Goal: Complete application form: Complete application form

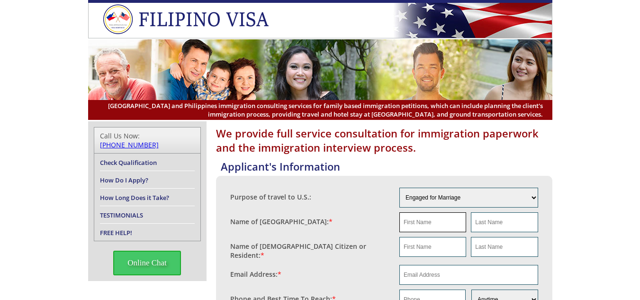
click at [452, 224] on input "text" at bounding box center [432, 222] width 67 height 20
click at [416, 248] on input "text" at bounding box center [432, 247] width 67 height 20
type input "a"
click at [508, 242] on input "text" at bounding box center [504, 247] width 67 height 20
type input "Dice"
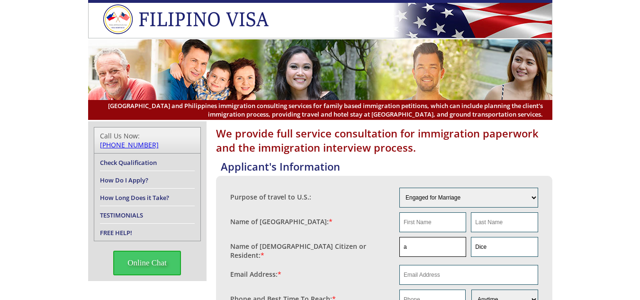
click at [443, 254] on input "a" at bounding box center [432, 247] width 67 height 20
type input "[PERSON_NAME]"
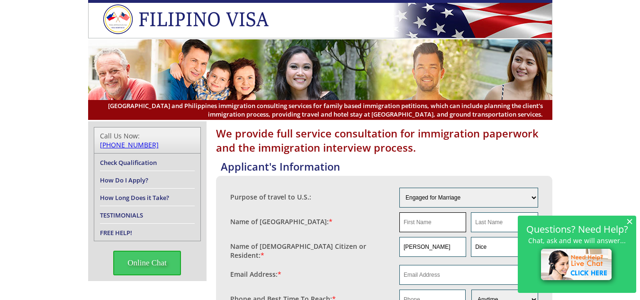
click at [432, 227] on input "text" at bounding box center [432, 222] width 67 height 20
click at [627, 224] on span "×" at bounding box center [629, 221] width 7 height 8
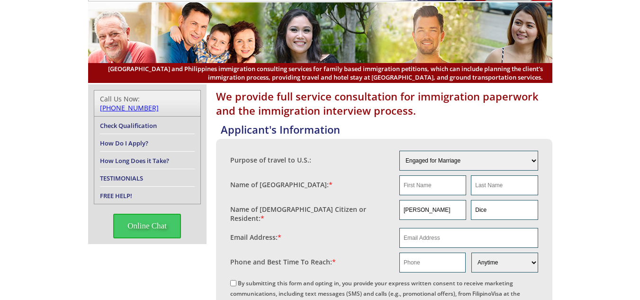
scroll to position [41, 0]
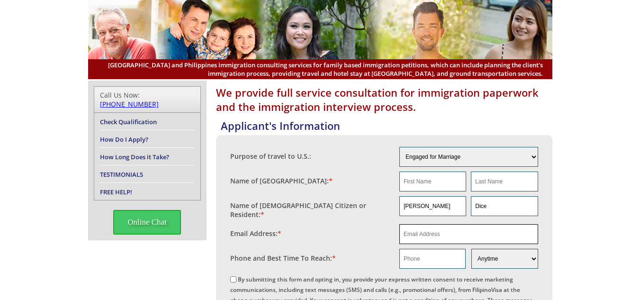
click at [446, 233] on input "email" at bounding box center [468, 234] width 139 height 20
click at [439, 250] on input "text" at bounding box center [432, 259] width 66 height 20
paste input "1 910 670 5533"
click at [410, 255] on input "1 910 670 5533" at bounding box center [432, 259] width 66 height 20
type input "[PHONE_NUMBER]"
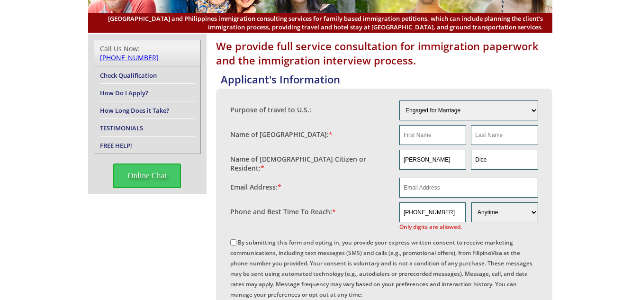
scroll to position [93, 0]
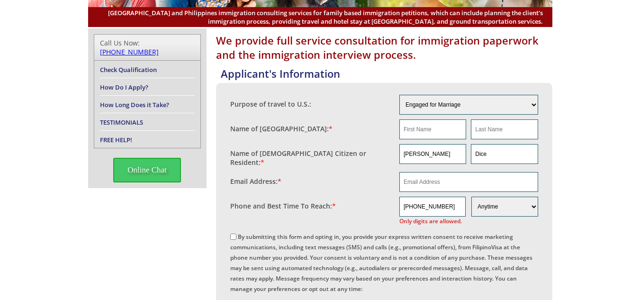
click at [235, 234] on input "By submitting this form and opting in, you provide your express written consent…" at bounding box center [233, 236] width 6 height 6
checkbox input "true"
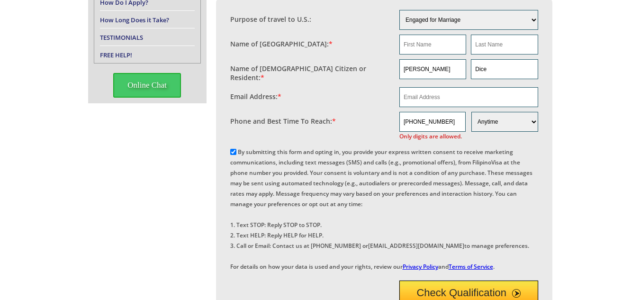
scroll to position [261, 0]
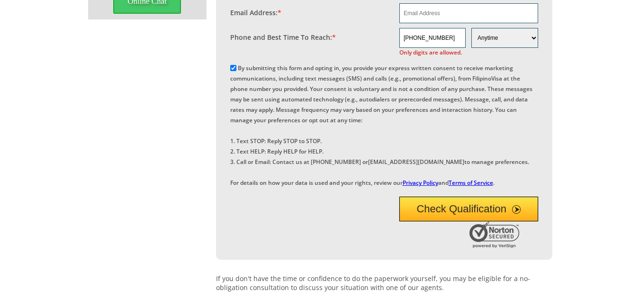
click at [606, 186] on div "We provide full service consultation for immigration paperwork and the immigrat…" at bounding box center [320, 153] width 640 height 587
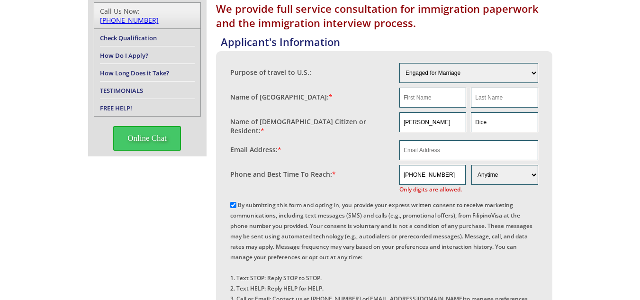
scroll to position [119, 0]
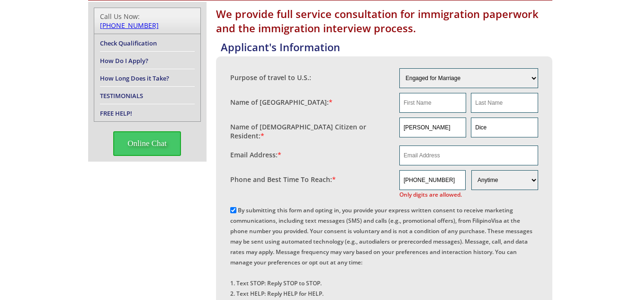
click at [442, 113] on fieldset "Name of [GEOGRAPHIC_DATA]: *" at bounding box center [384, 102] width 308 height 25
drag, startPoint x: 437, startPoint y: 105, endPoint x: 479, endPoint y: 102, distance: 42.2
click at [437, 105] on input "text" at bounding box center [432, 103] width 67 height 20
paste input "[PERSON_NAME]"
type input "[PERSON_NAME]"
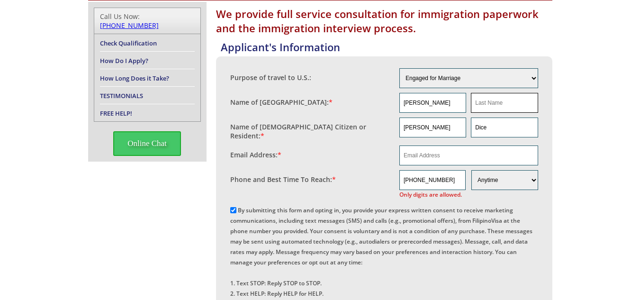
click at [503, 101] on input "text" at bounding box center [504, 103] width 67 height 20
click at [455, 105] on input "[PERSON_NAME]" at bounding box center [432, 103] width 67 height 20
click at [500, 96] on input "text" at bounding box center [504, 103] width 67 height 20
paste input "Cubacub"
type input "Cubacub"
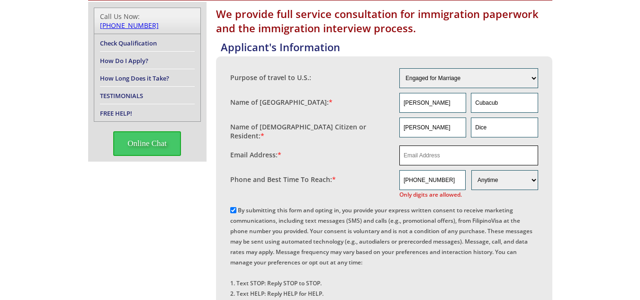
click at [432, 155] on input "email" at bounding box center [468, 155] width 139 height 20
paste input "[EMAIL_ADDRESS][DOMAIN_NAME]"
type input "[EMAIL_ADDRESS][DOMAIN_NAME]"
click at [623, 134] on div "We provide full service consultation for immigration paperwork and the immigrat…" at bounding box center [320, 295] width 640 height 587
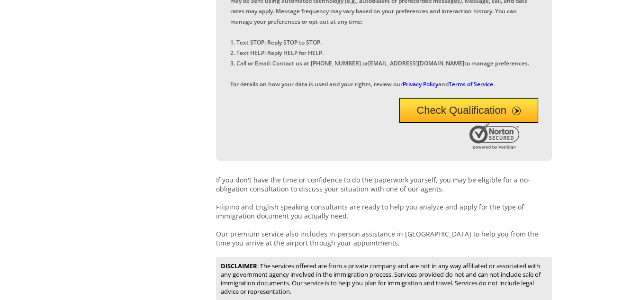
click at [440, 123] on button "Check Qualification" at bounding box center [468, 110] width 139 height 25
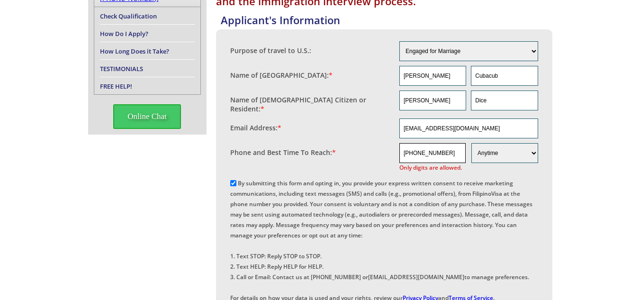
click at [419, 149] on input "[PHONE_NUMBER]" at bounding box center [432, 153] width 66 height 20
click at [428, 151] on input "1910670 5533" at bounding box center [432, 153] width 66 height 20
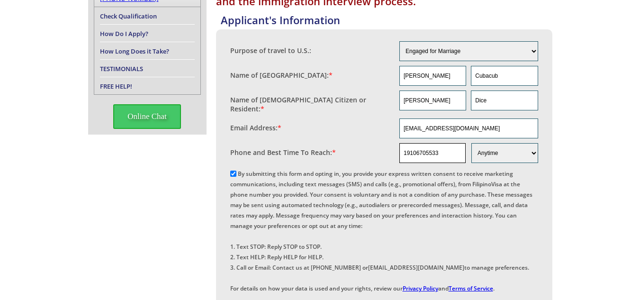
type input "19106705533"
click at [572, 169] on div "We provide full service consultation for immigration paperwork and the immigrat…" at bounding box center [320, 263] width 640 height 577
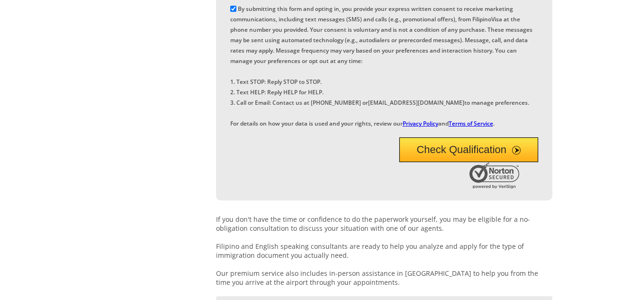
click at [443, 162] on button "Check Qualification" at bounding box center [468, 149] width 139 height 25
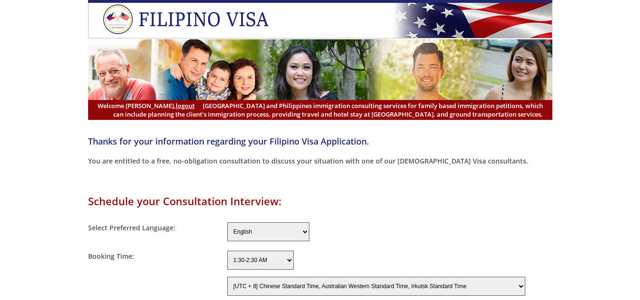
select select "-480"
